Goal: Navigation & Orientation: Understand site structure

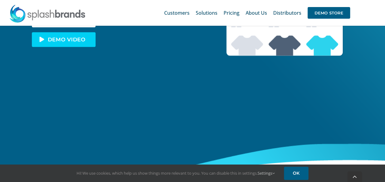
click at [74, 41] on span "DEMO VIDEO" at bounding box center [67, 39] width 38 height 5
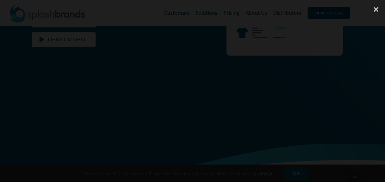
click at [378, 8] on div at bounding box center [376, 9] width 18 height 18
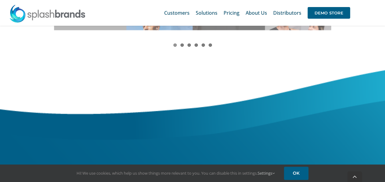
scroll to position [731, 0]
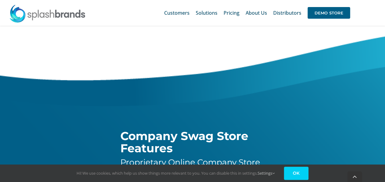
click at [299, 173] on link "OK" at bounding box center [296, 173] width 25 height 13
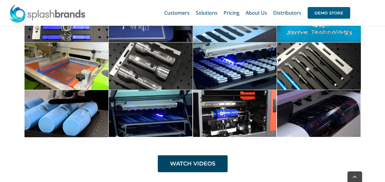
scroll to position [2079, 0]
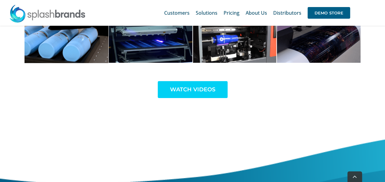
click at [190, 86] on span "WATCH VIDEOS" at bounding box center [192, 89] width 45 height 6
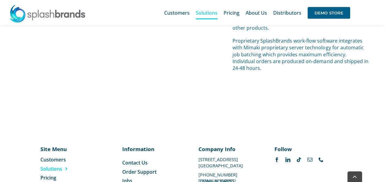
scroll to position [2691, 0]
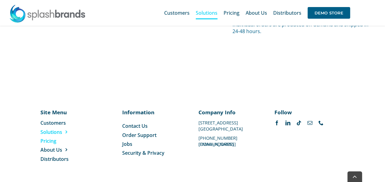
click at [53, 138] on span "Pricing" at bounding box center [48, 141] width 16 height 7
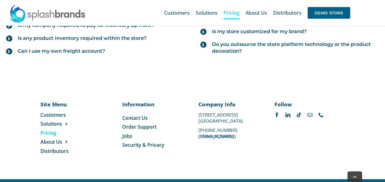
scroll to position [799, 0]
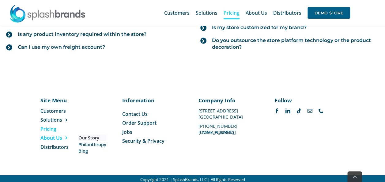
click at [85, 135] on span "Our Story" at bounding box center [88, 138] width 21 height 6
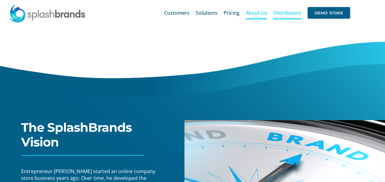
click at [288, 10] on span "Distributors" at bounding box center [287, 12] width 28 height 5
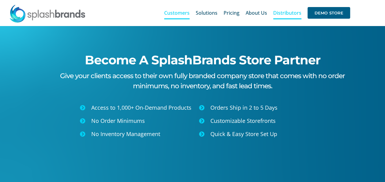
click at [178, 13] on span "Customers" at bounding box center [176, 12] width 25 height 5
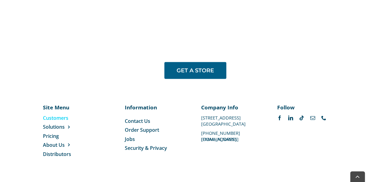
scroll to position [518, 0]
